Goal: Obtain resource: Download file/media

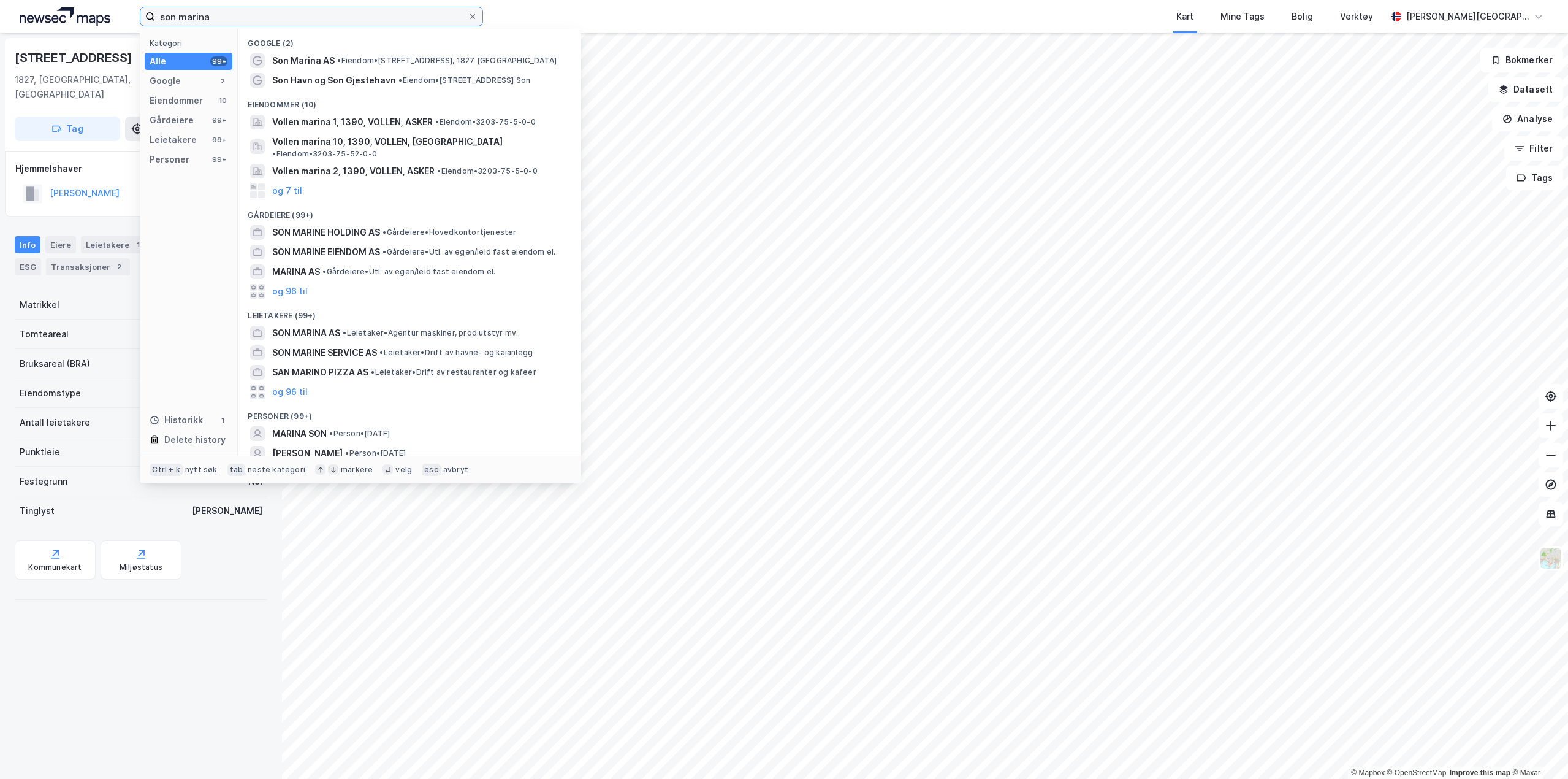
click at [371, 17] on input "son marina" at bounding box center [311, 16] width 313 height 18
drag, startPoint x: 371, startPoint y: 17, endPoint x: -1, endPoint y: 19, distance: 372.0
click at [0, 19] on html "son marina Kategori Alle 99+ Google 2 Eiendommer 10 Gårdeiere 99+ Leietakere 99…" at bounding box center [784, 389] width 1568 height 779
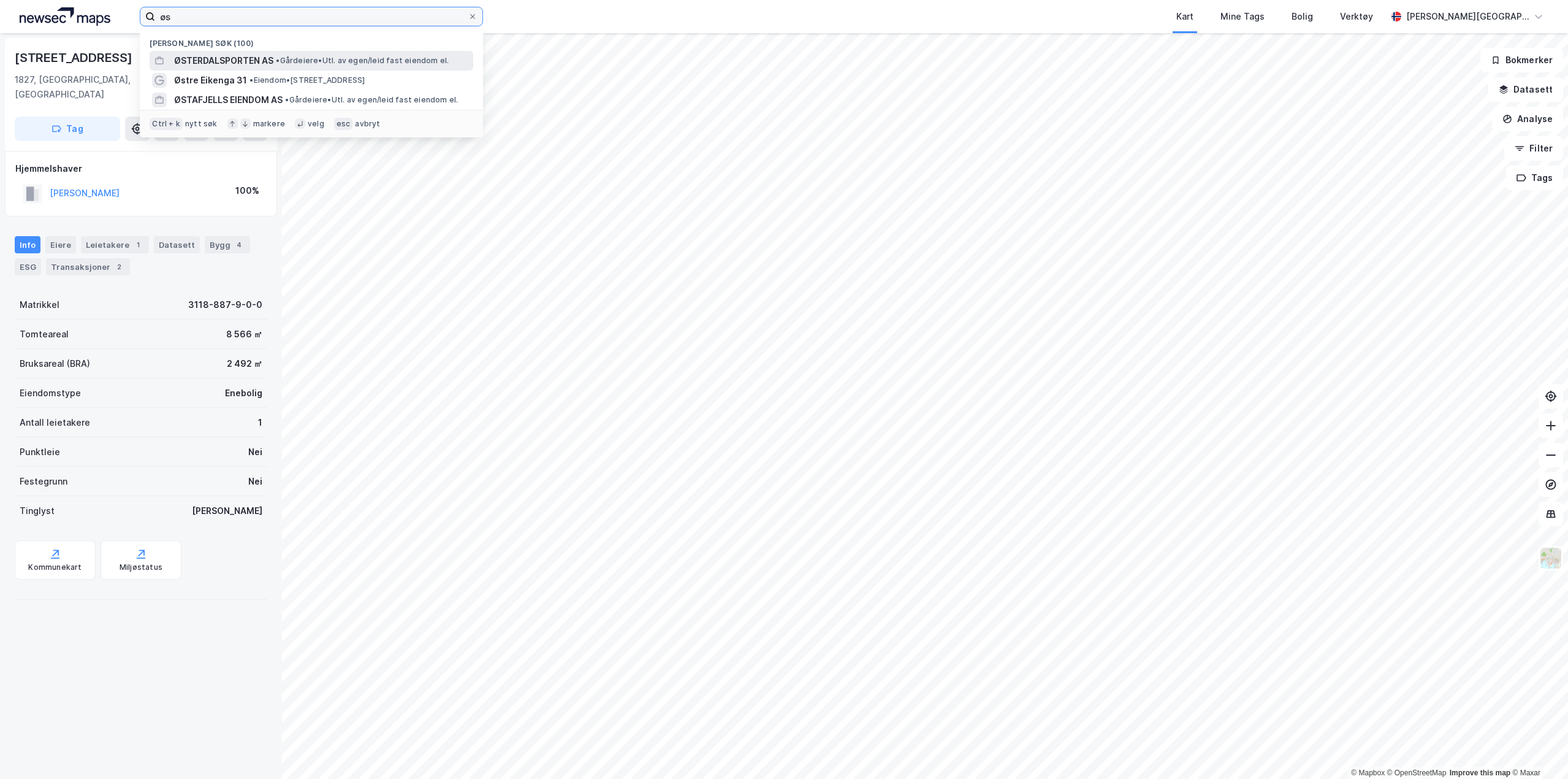
type input "øs"
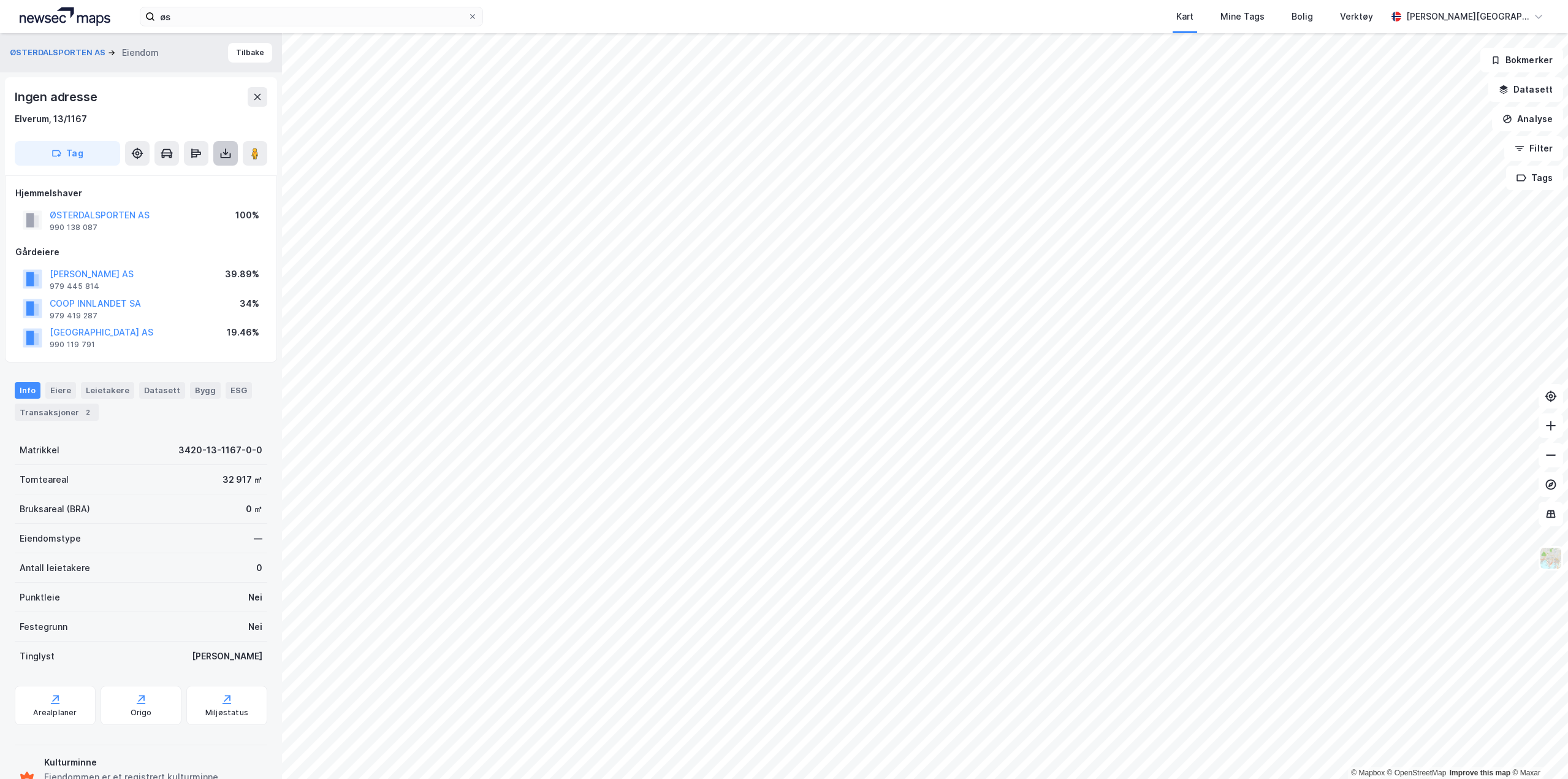
drag, startPoint x: 217, startPoint y: 152, endPoint x: 214, endPoint y: 158, distance: 6.7
click at [217, 152] on button at bounding box center [225, 153] width 24 height 24
click at [188, 175] on div "Last ned grunnbok" at bounding box center [164, 178] width 71 height 10
